Goal: Find specific fact: Find contact information

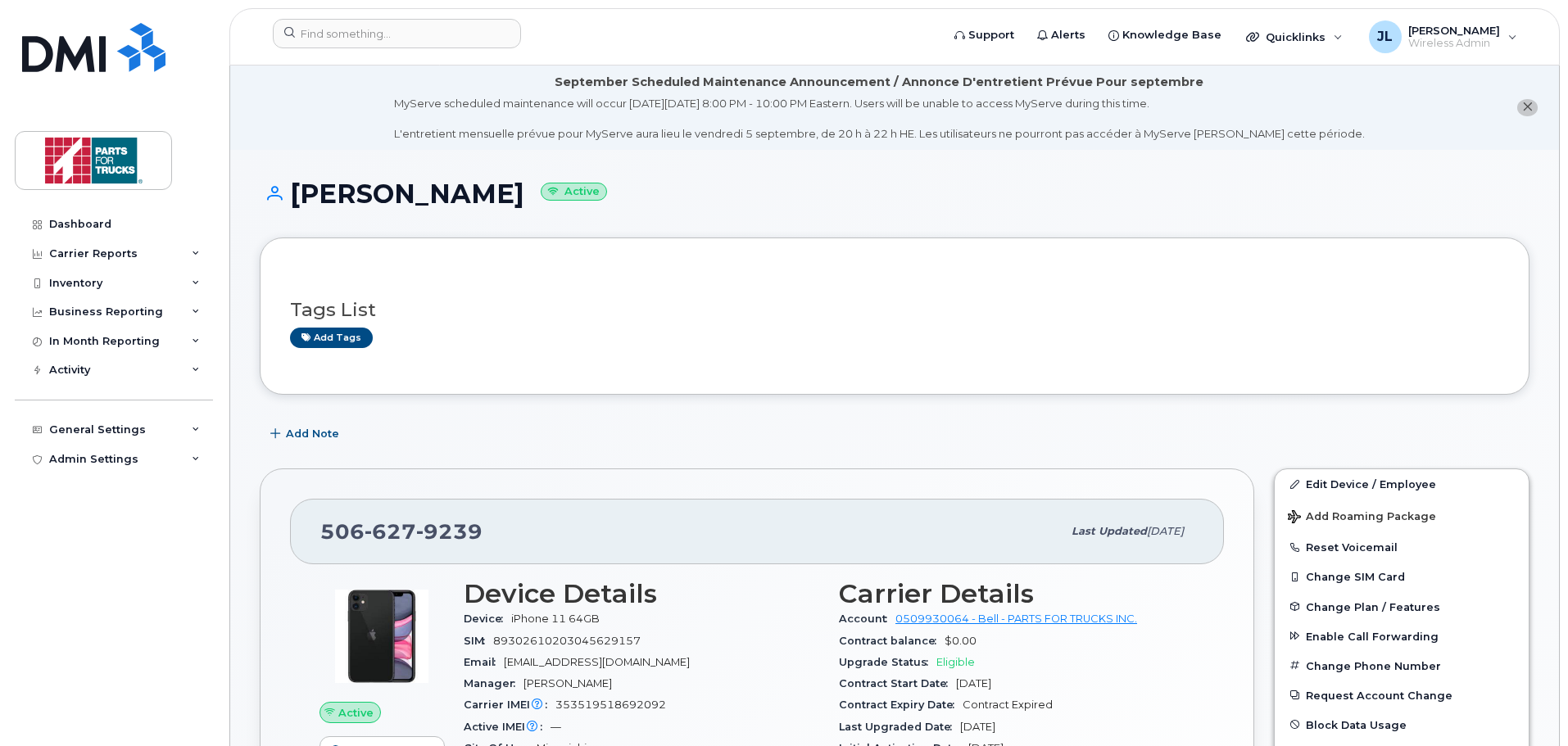
scroll to position [263, 0]
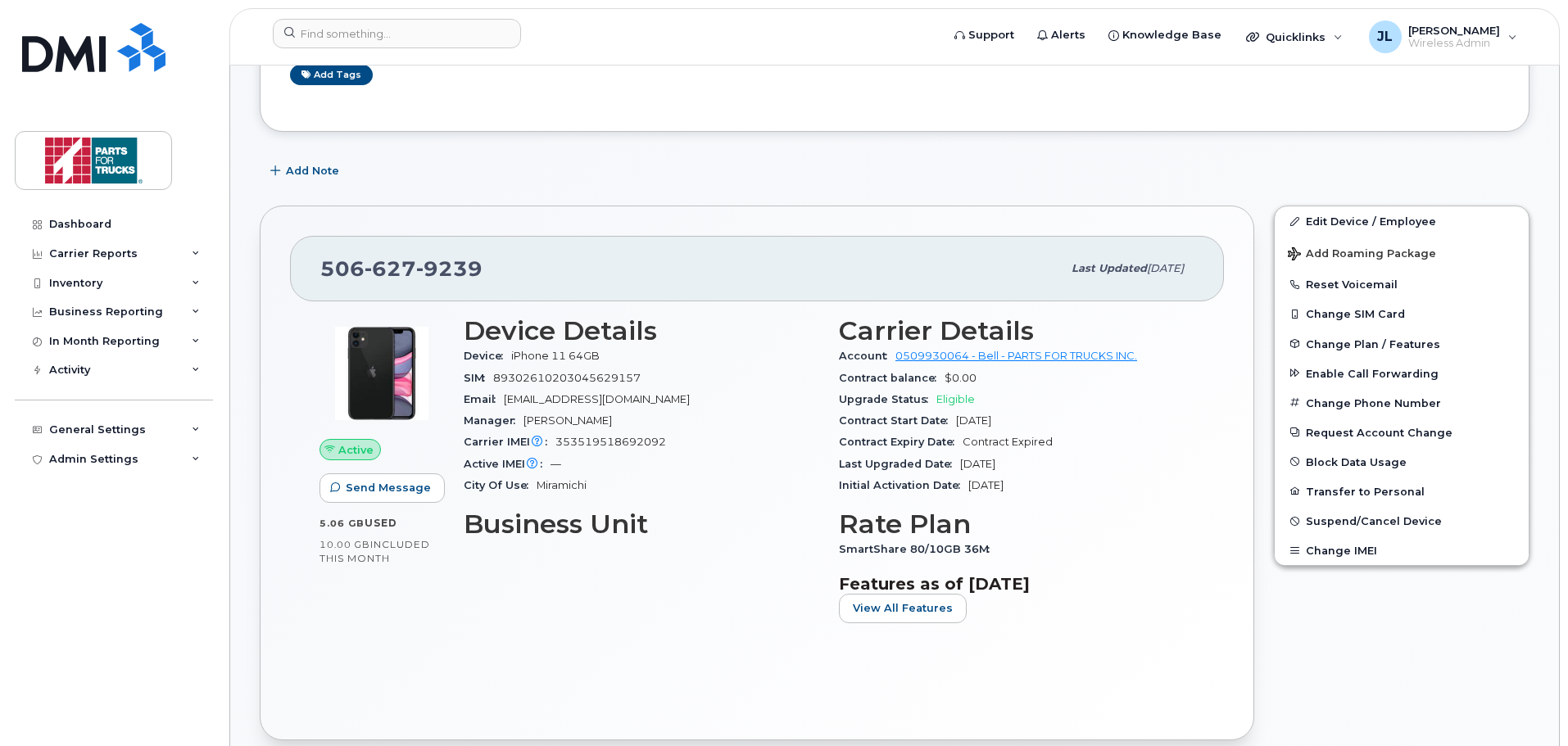
click at [431, 267] on span "9239" at bounding box center [449, 269] width 66 height 25
copy span "[PHONE_NUMBER]"
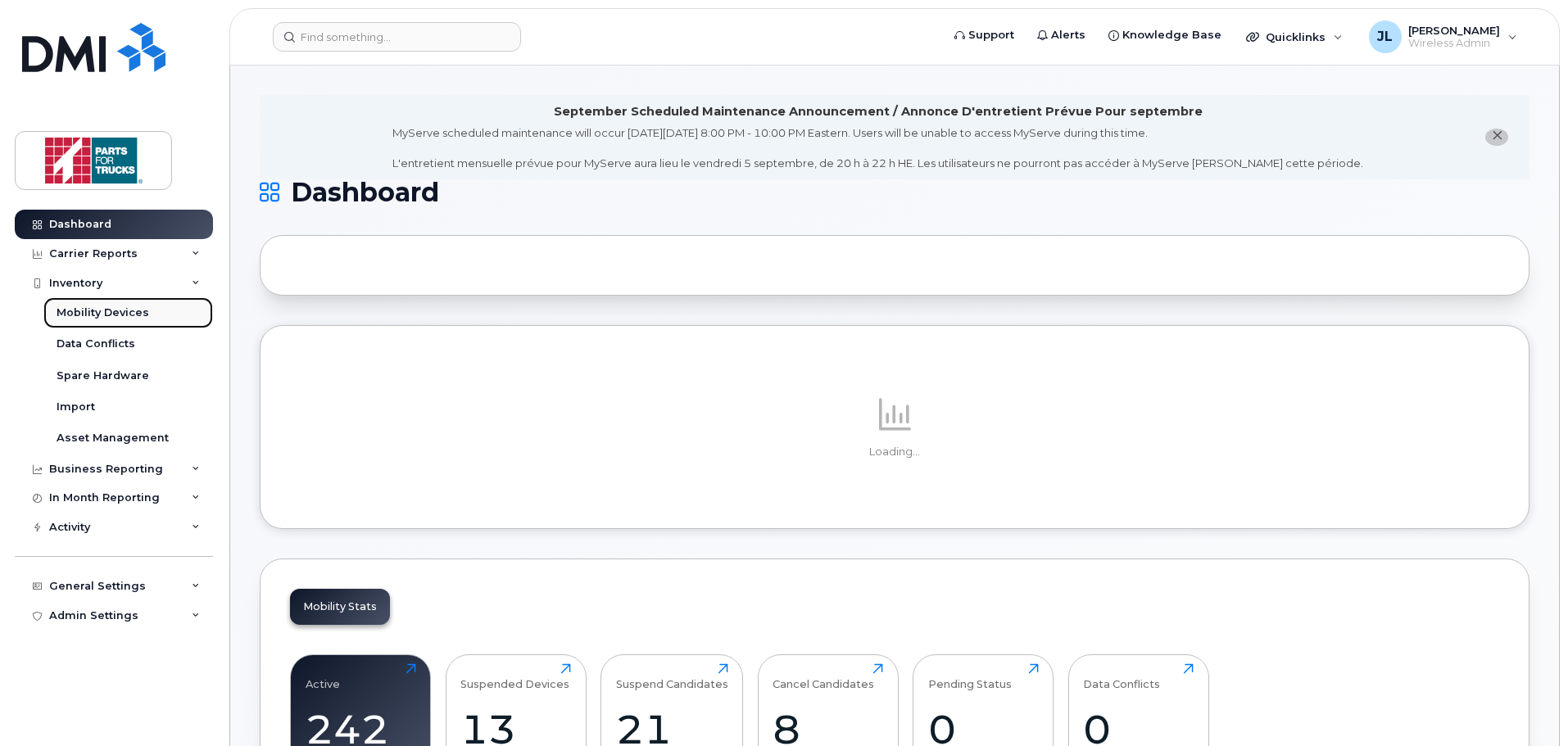
click at [87, 319] on div "Mobility Devices" at bounding box center [103, 313] width 93 height 15
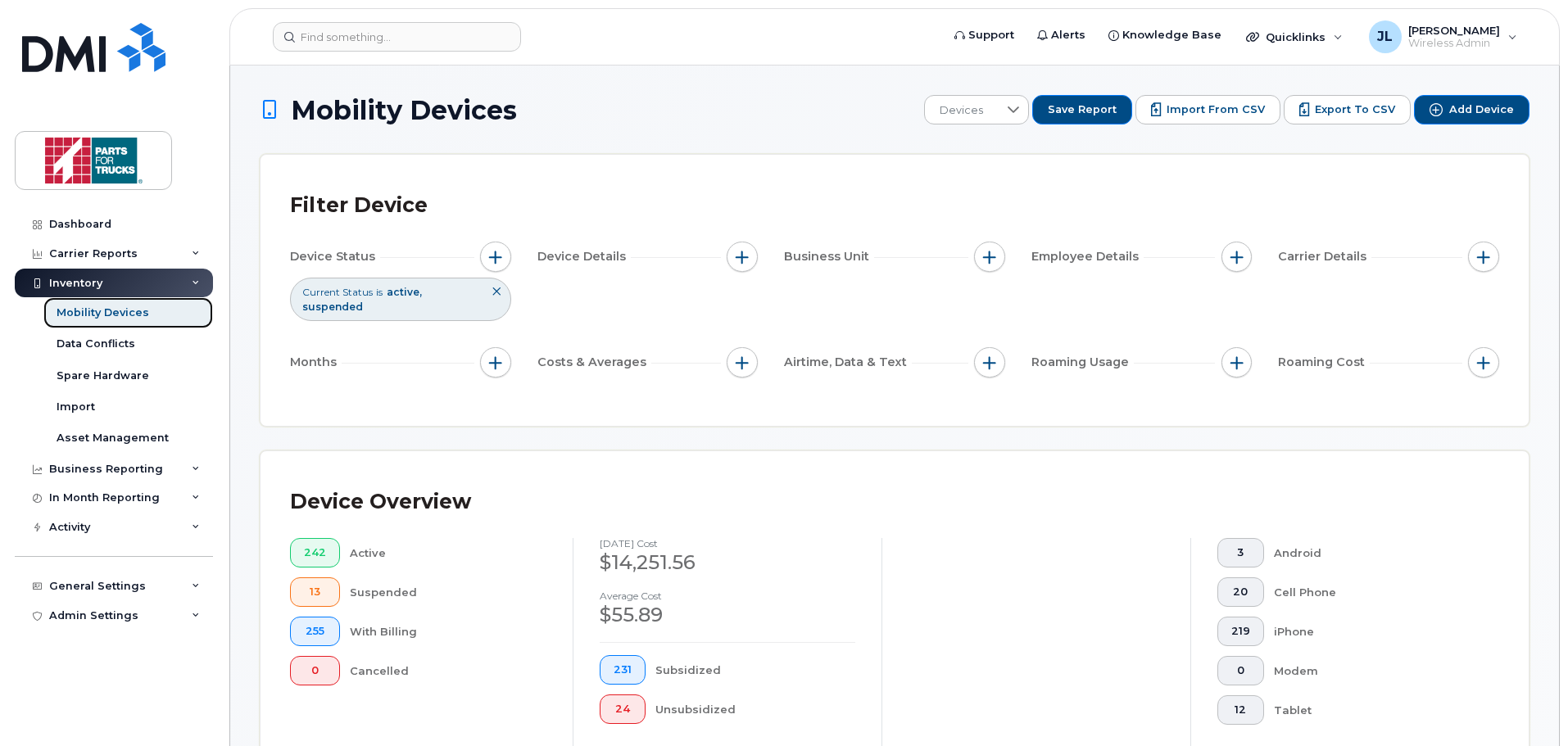
scroll to position [328, 0]
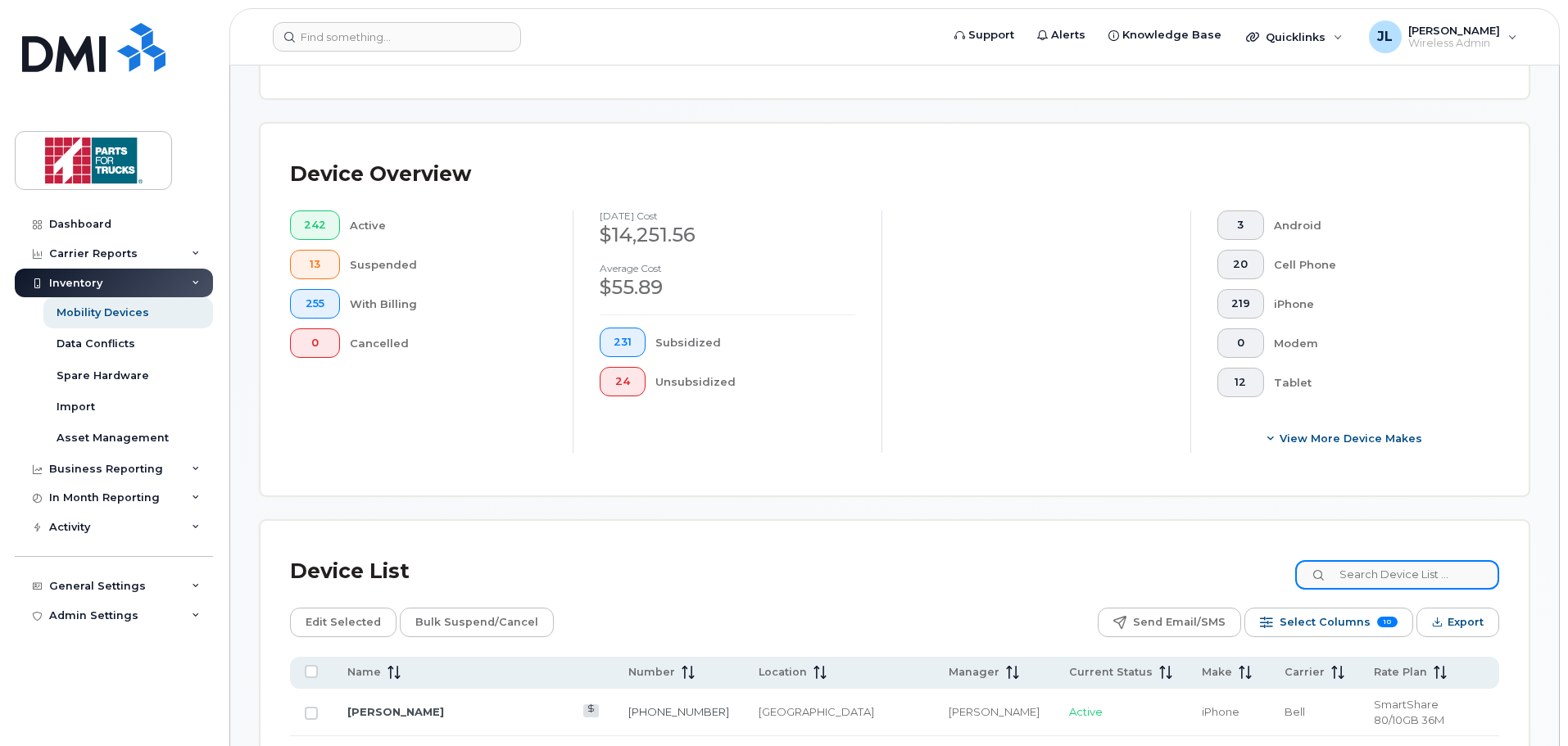
click at [1382, 561] on input at bounding box center [1397, 575] width 204 height 29
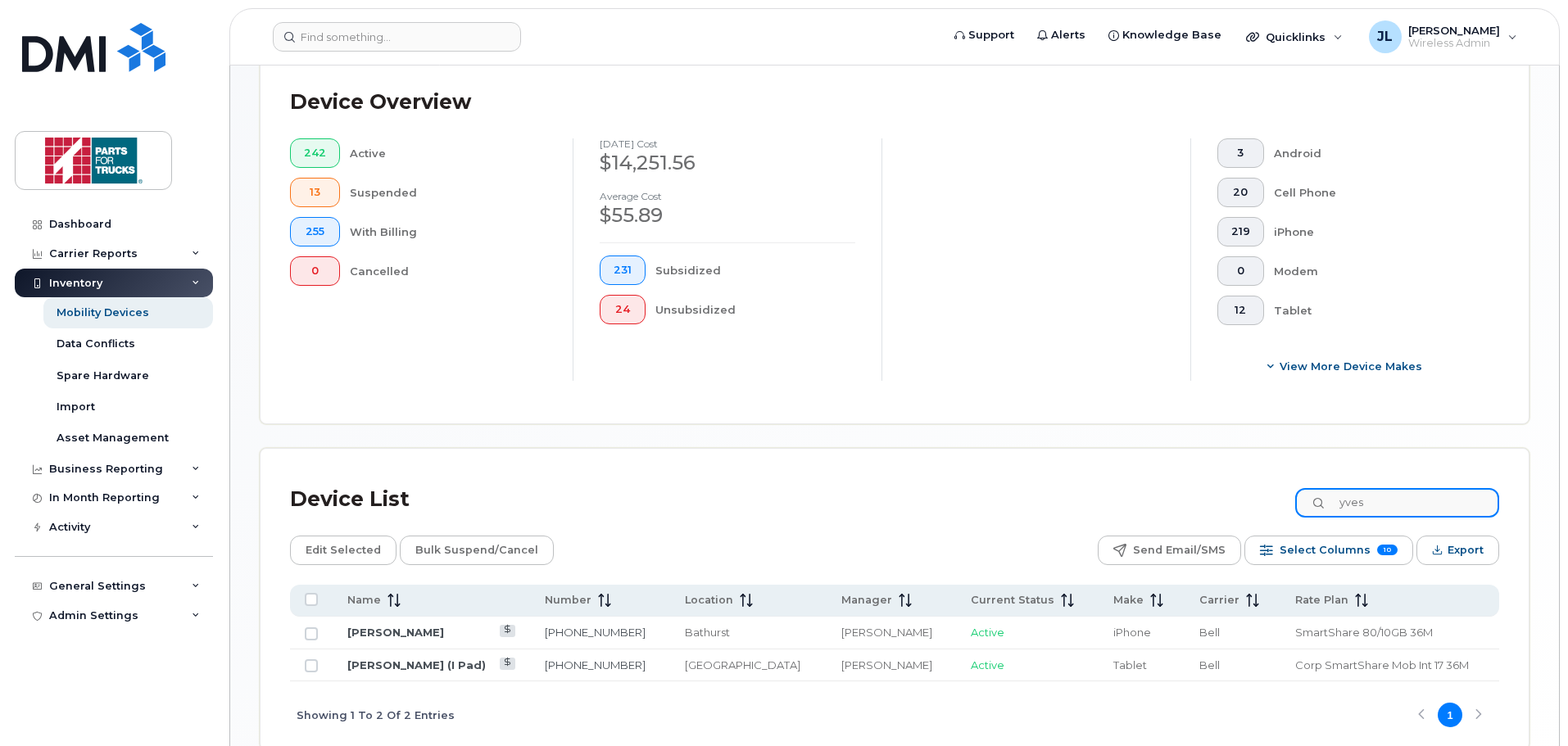
scroll to position [471, 0]
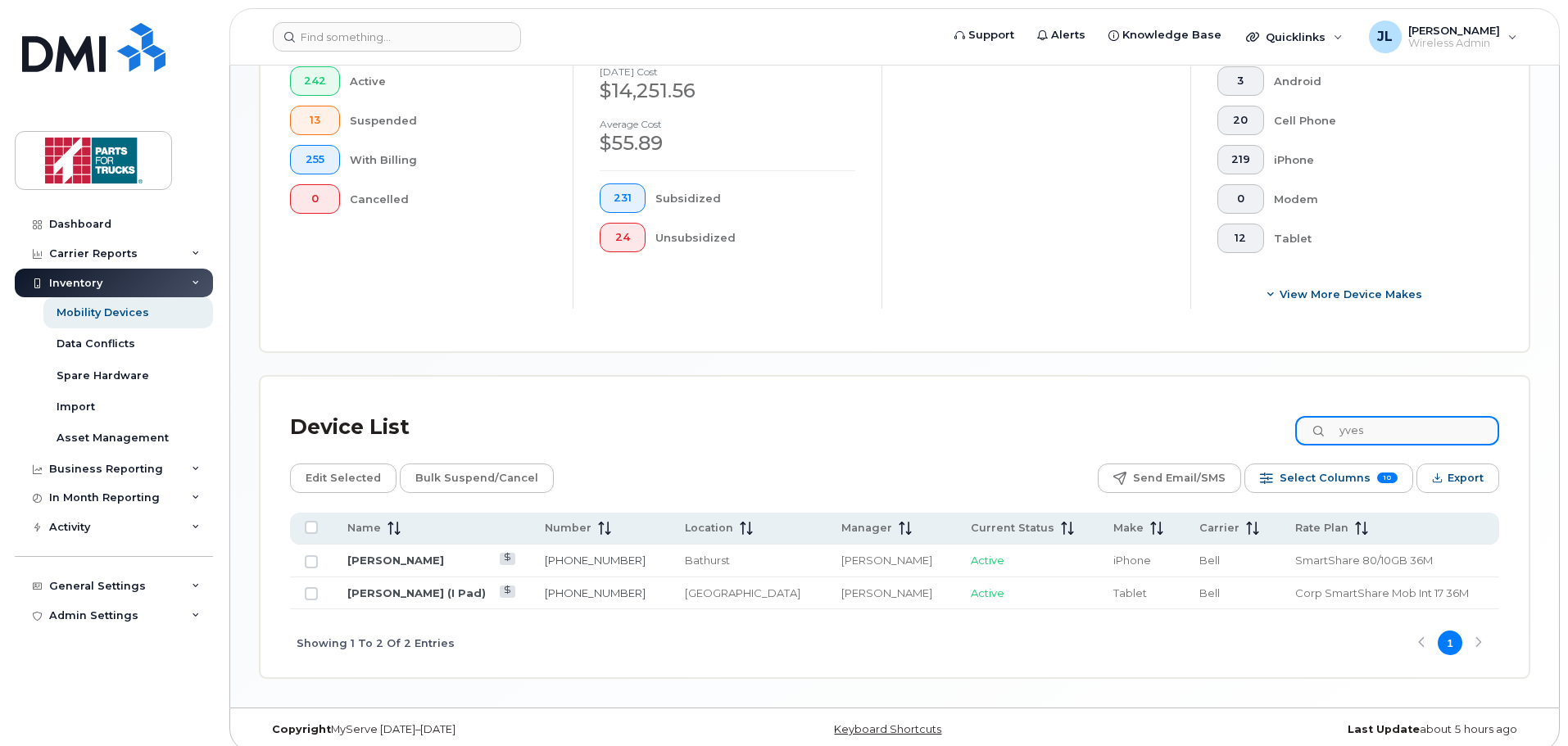
drag, startPoint x: 1393, startPoint y: 421, endPoint x: 1266, endPoint y: 412, distance: 127.3
click at [1266, 412] on div "Device List yves" at bounding box center [894, 428] width 1210 height 43
type input "jean"
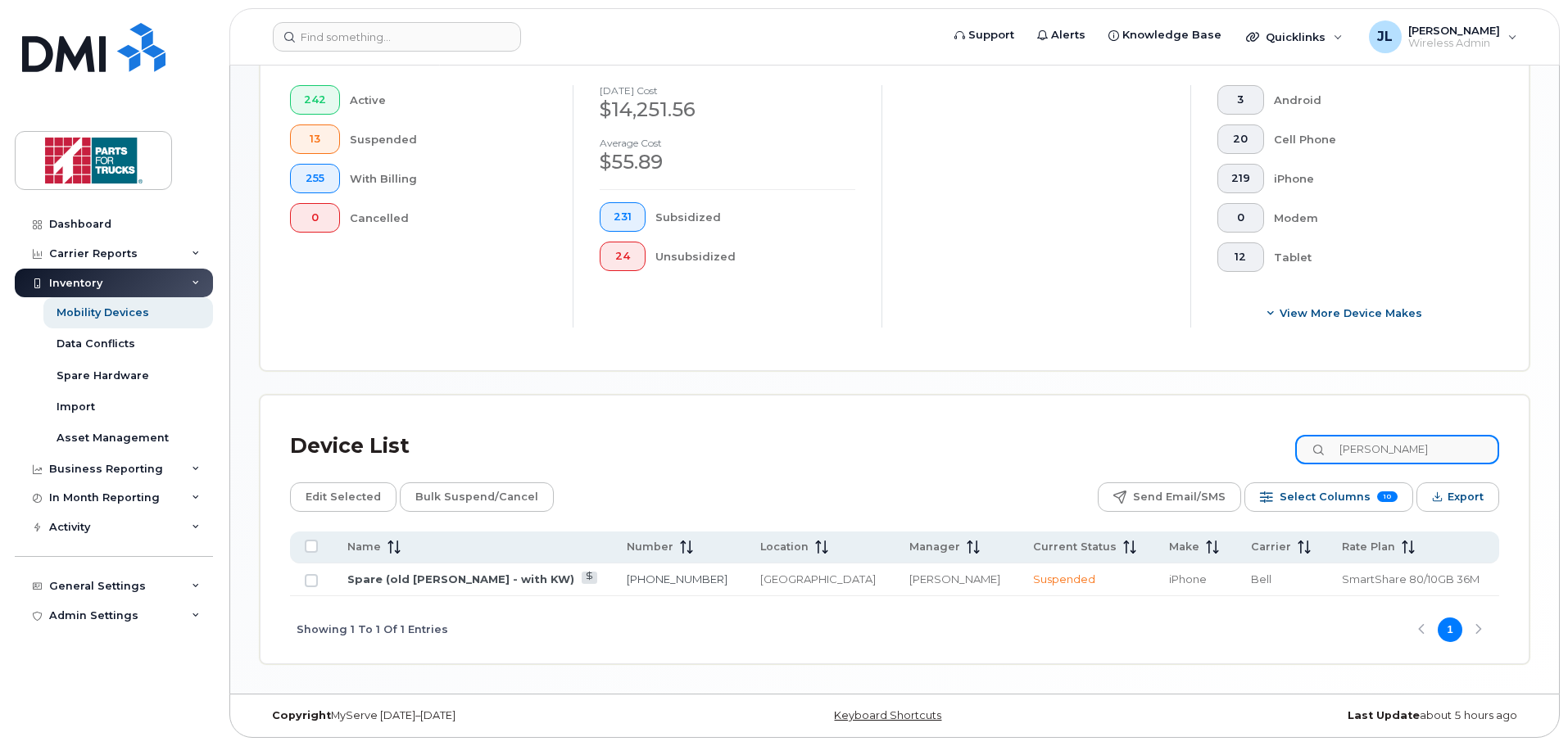
scroll to position [439, 0]
